Goal: Use online tool/utility: Utilize a website feature to perform a specific function

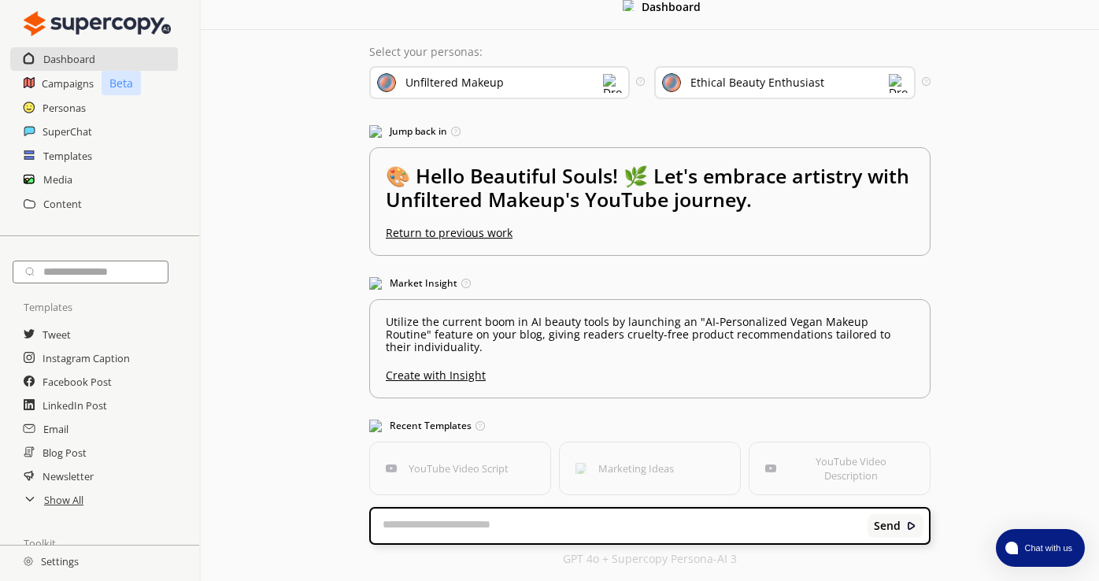
scroll to position [17, 0]
click at [114, 360] on h2 "Instagram Caption" at bounding box center [87, 358] width 89 height 24
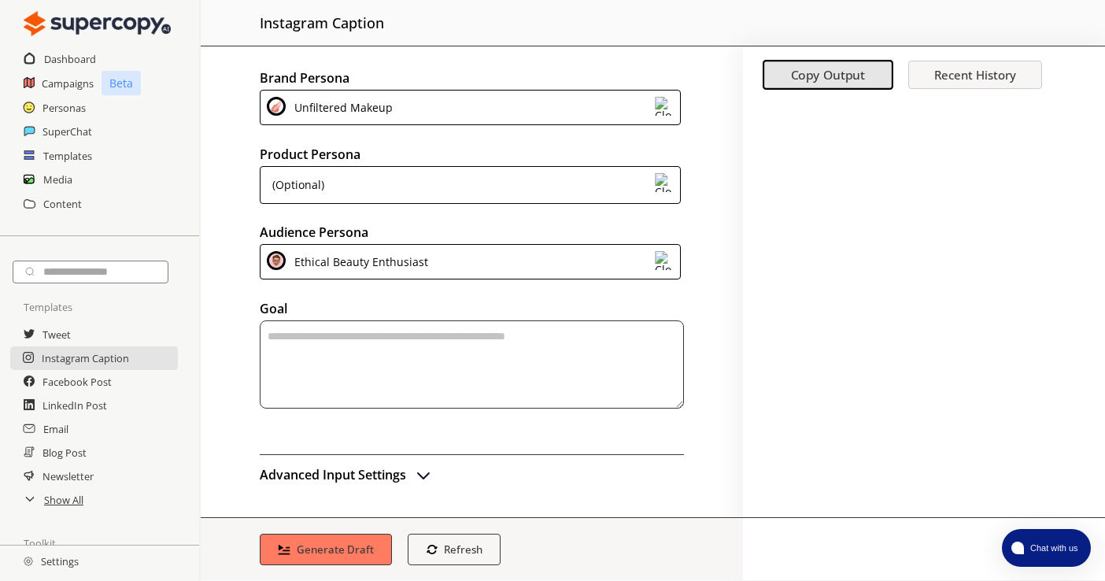
click at [308, 356] on textarea "textarea-textarea" at bounding box center [472, 364] width 424 height 88
click at [398, 181] on div "(Optional)" at bounding box center [470, 185] width 421 height 38
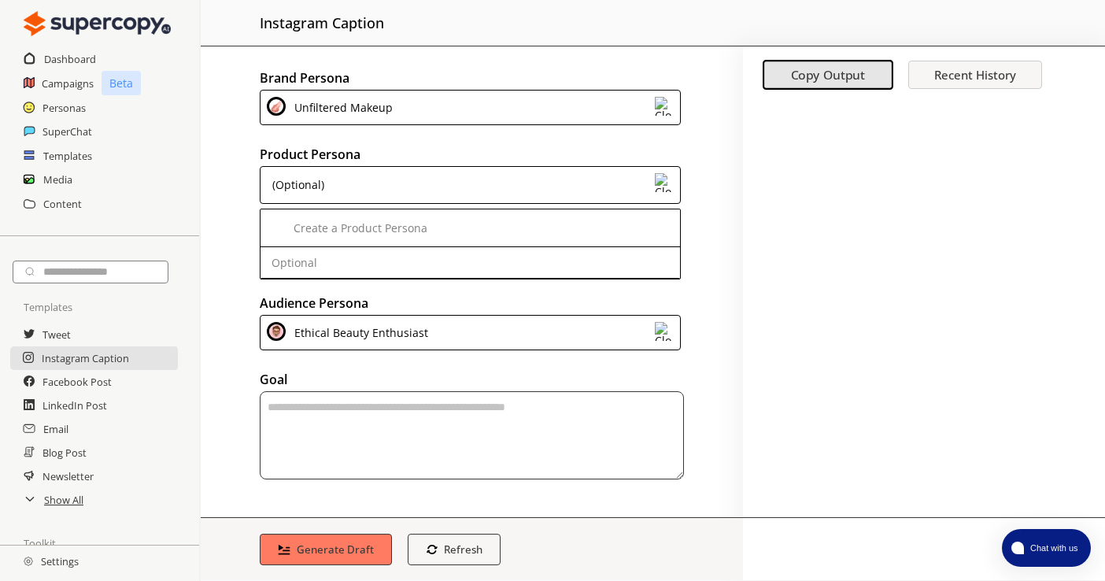
click at [398, 181] on div "(Optional)" at bounding box center [470, 185] width 421 height 38
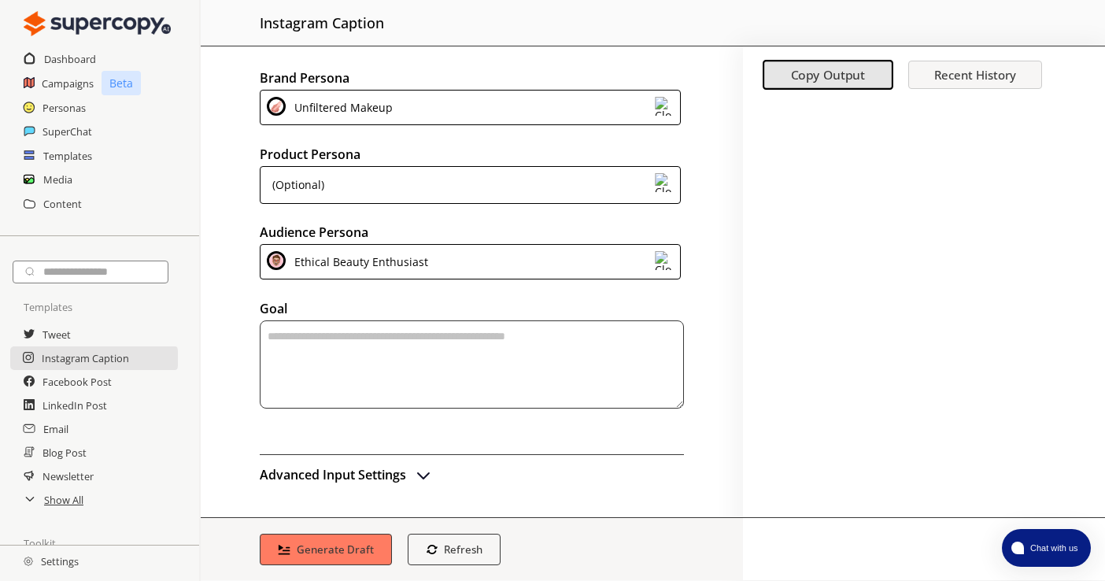
click at [361, 350] on textarea "textarea-textarea" at bounding box center [472, 364] width 424 height 88
type textarea "*"
type textarea "**********"
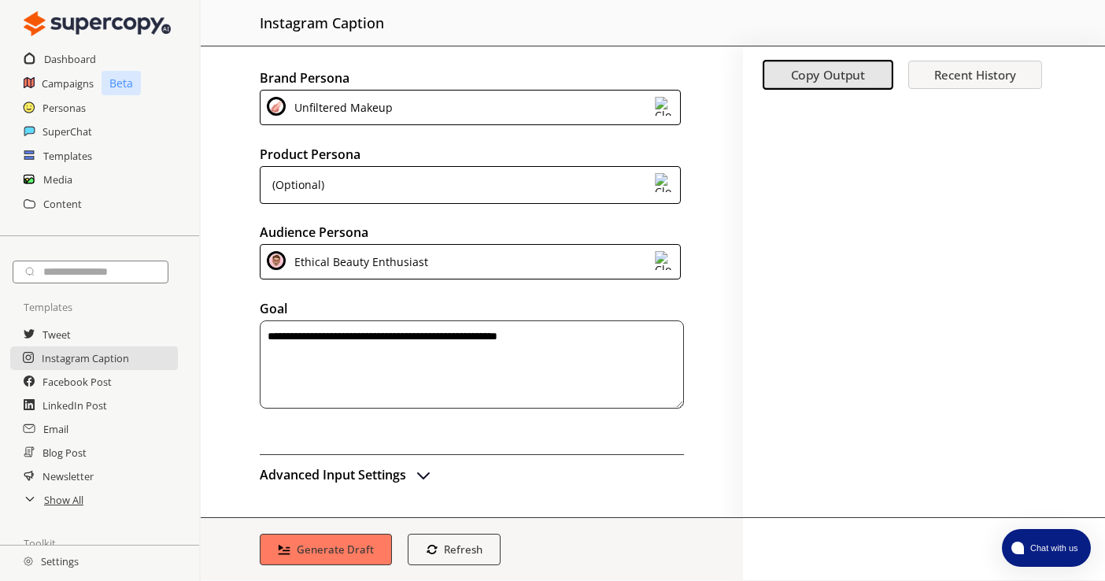
click at [390, 468] on h2 "Advanced Input Settings" at bounding box center [333, 475] width 146 height 24
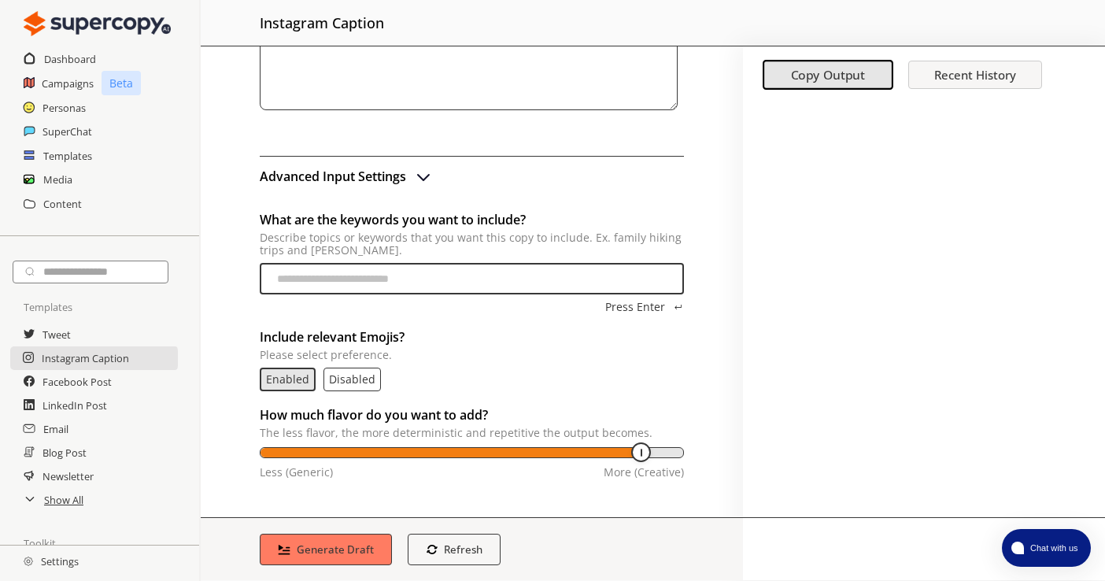
scroll to position [301, 0]
click at [316, 552] on b "Generate Draft" at bounding box center [335, 549] width 81 height 15
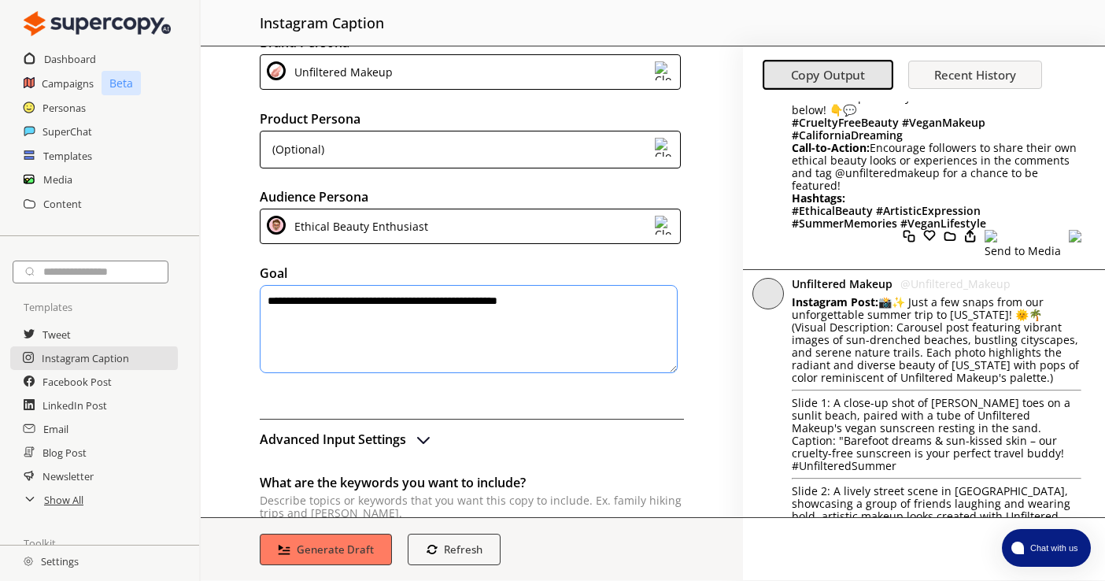
scroll to position [1724, 0]
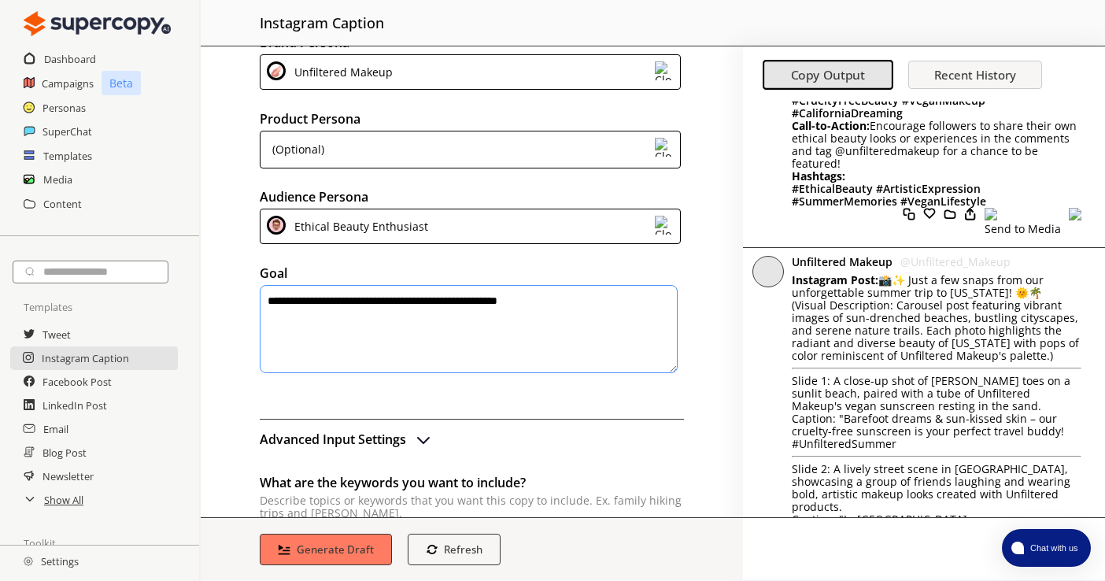
drag, startPoint x: 924, startPoint y: 289, endPoint x: 799, endPoint y: 281, distance: 125.4
click at [799, 281] on p "Instagram Post: 📸✨ Just a few snaps from our unforgettable summer trip to [US_S…" at bounding box center [937, 286] width 290 height 25
copy p "📸✨ Just a few snaps from our unforgettable summer trip to [US_STATE]! 🌞🌴"
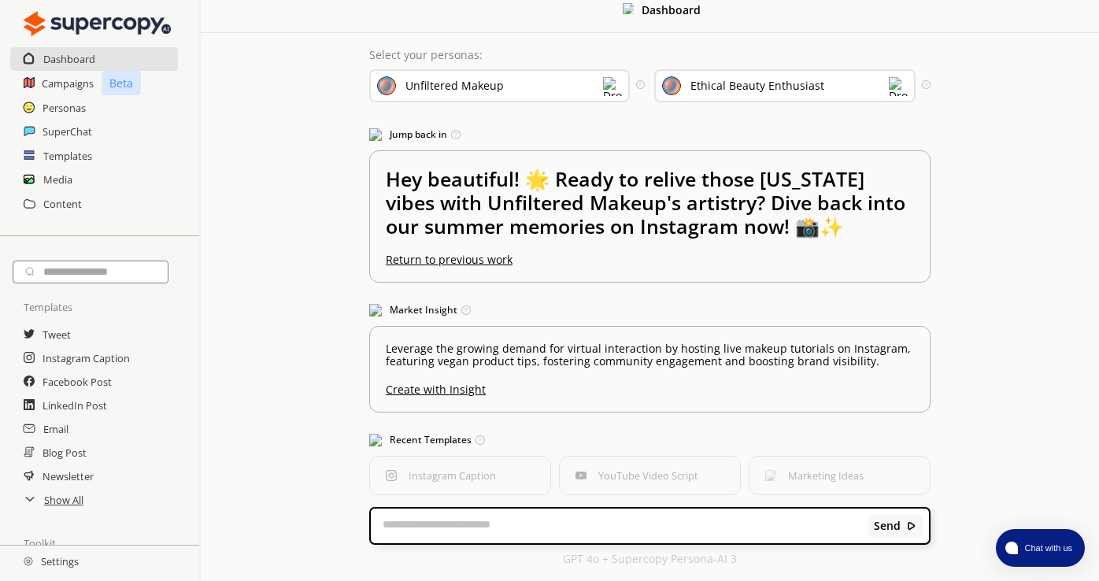
scroll to position [13, 0]
click at [468, 484] on button "Instagram Caption" at bounding box center [459, 476] width 183 height 40
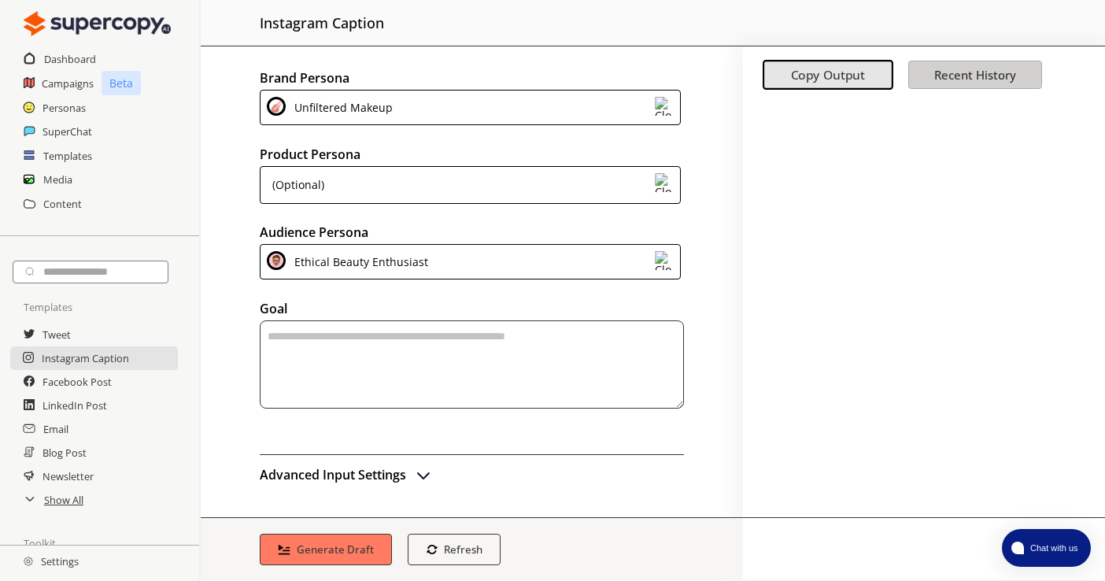
click at [964, 70] on b "Recent History" at bounding box center [975, 75] width 82 height 16
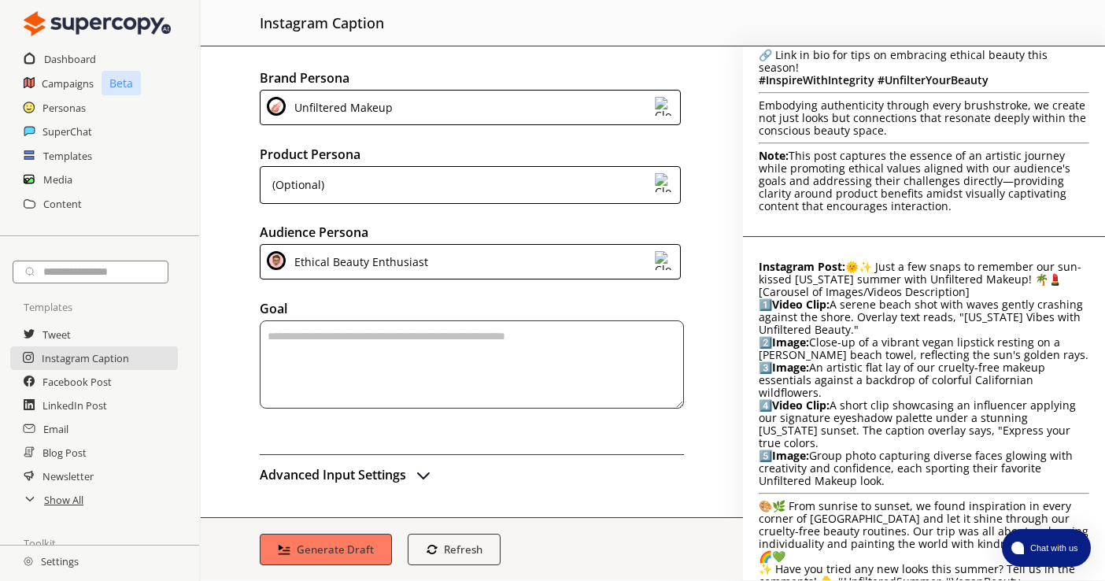
scroll to position [1551, 0]
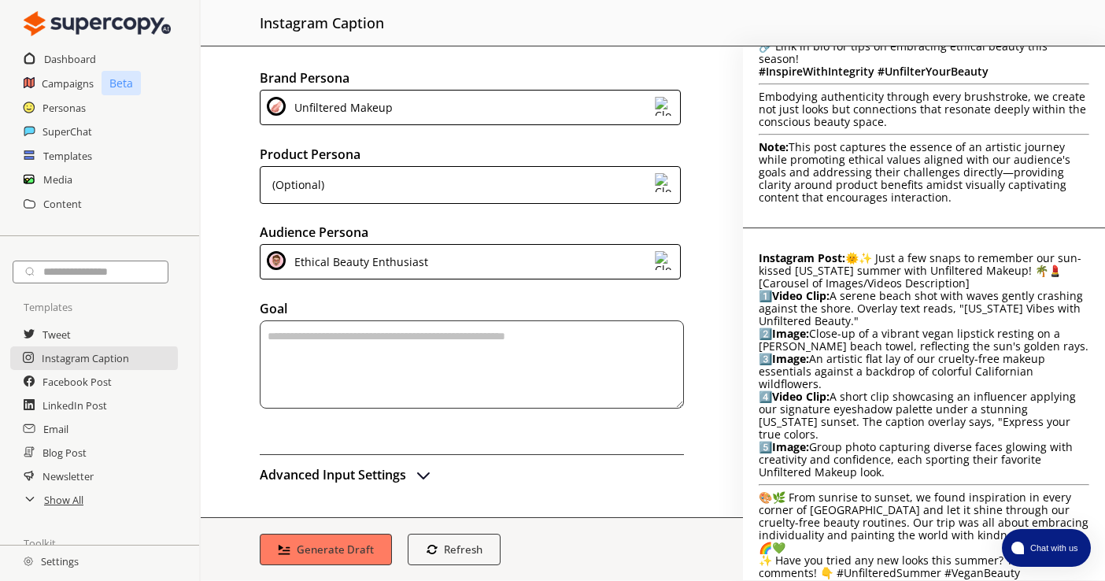
drag, startPoint x: 961, startPoint y: 294, endPoint x: 860, endPoint y: 292, distance: 100.8
click at [860, 277] on p "Instagram Post: 🌞✨ Just a few snaps to remember our sun-kissed [US_STATE] summe…" at bounding box center [924, 264] width 331 height 25
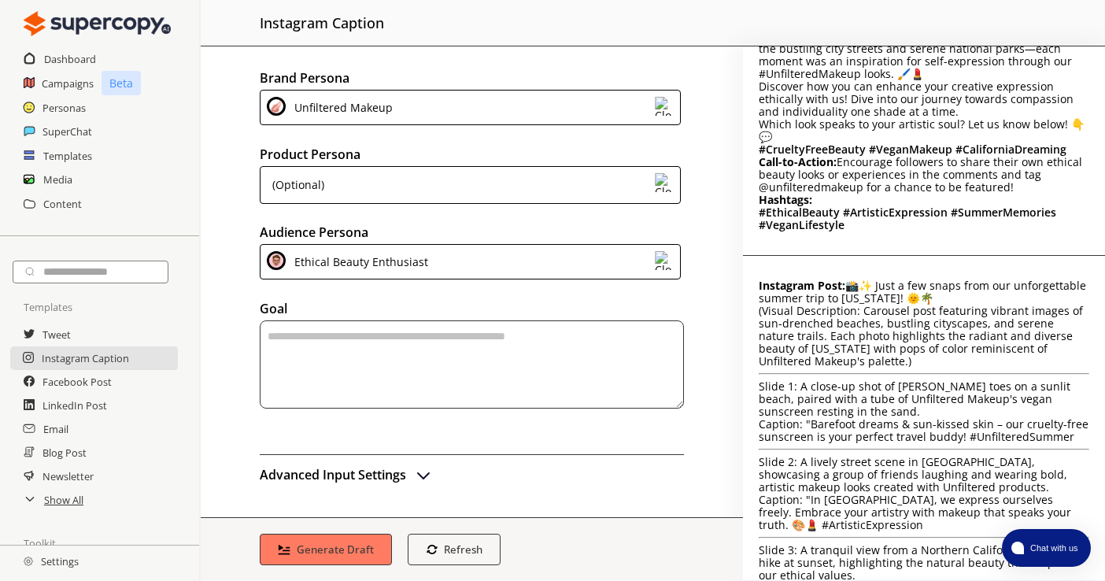
scroll to position [394, 0]
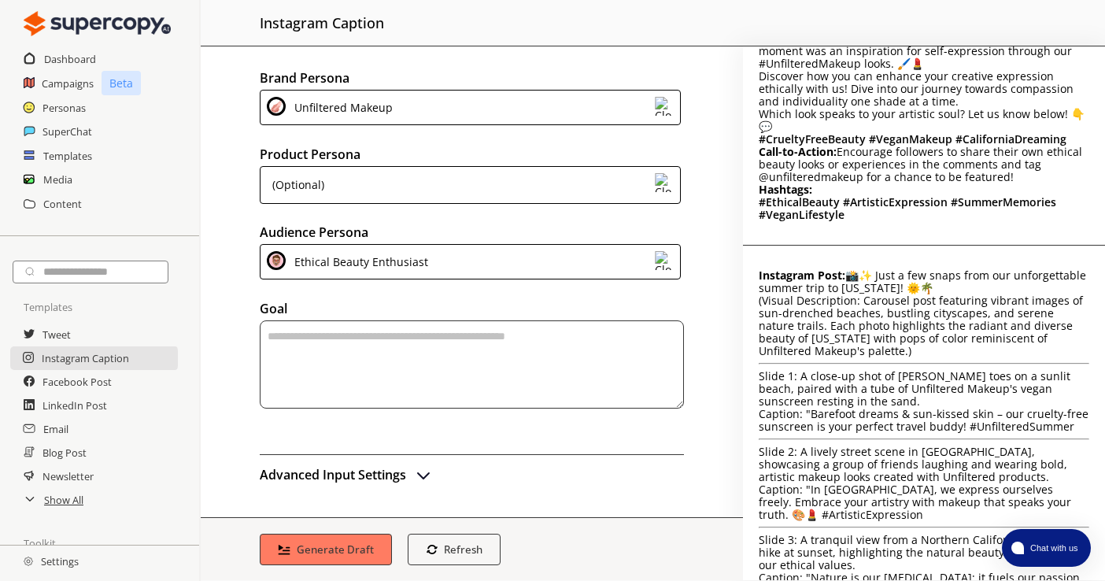
drag, startPoint x: 867, startPoint y: 310, endPoint x: 764, endPoint y: 301, distance: 103.6
click at [764, 294] on p "Instagram Post: 📸✨ Just a few snaps from our unforgettable summer trip to [US_S…" at bounding box center [924, 281] width 331 height 25
copy p "📸✨ Just a few snaps from our unforgettable summer trip to [US_STATE]! 🌞🌴"
